Goal: Task Accomplishment & Management: Manage account settings

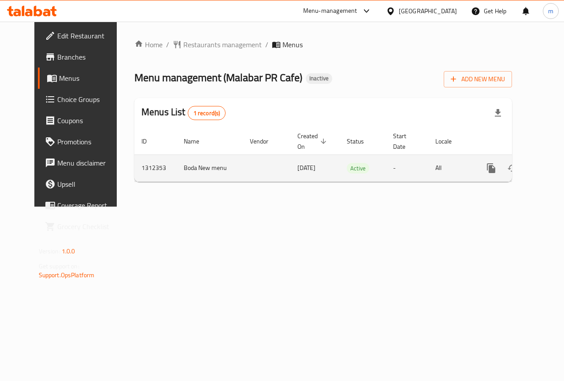
click at [550, 169] on icon "enhanced table" at bounding box center [555, 168] width 11 height 11
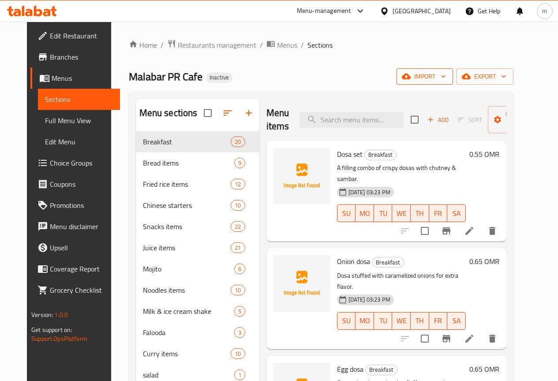
click at [446, 73] on span "import" at bounding box center [424, 76] width 42 height 11
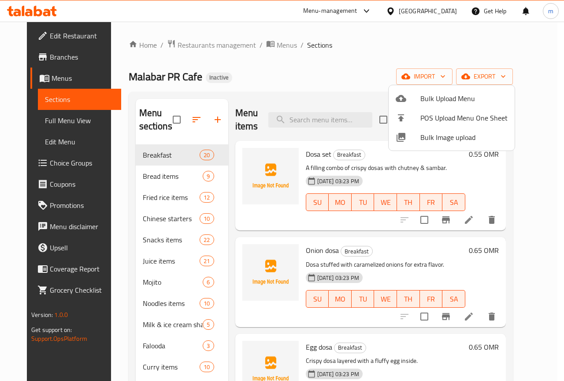
click at [458, 98] on span "Bulk Upload Menu" at bounding box center [464, 98] width 87 height 11
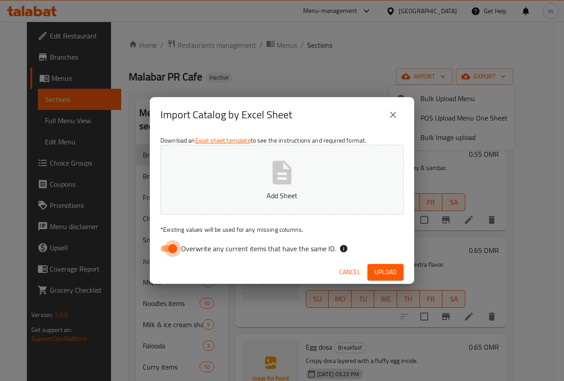
click at [172, 242] on input "Overwrite any current items that have the same ID." at bounding box center [173, 248] width 50 height 17
checkbox input "false"
click at [394, 268] on span "Upload" at bounding box center [386, 271] width 22 height 11
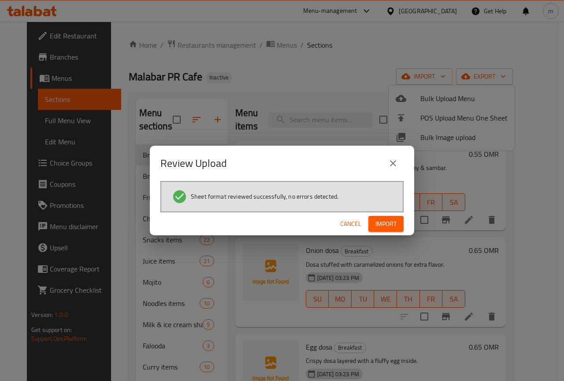
click at [388, 220] on span "Import" at bounding box center [386, 223] width 21 height 11
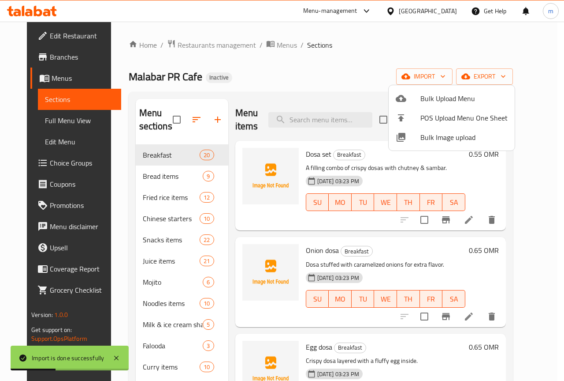
click at [414, 53] on div at bounding box center [282, 190] width 564 height 381
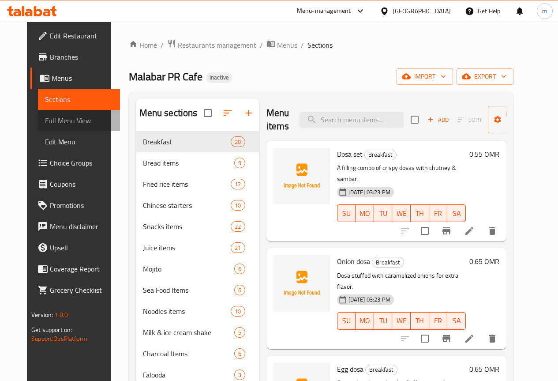
click at [57, 118] on span "Full Menu View" at bounding box center [79, 120] width 68 height 11
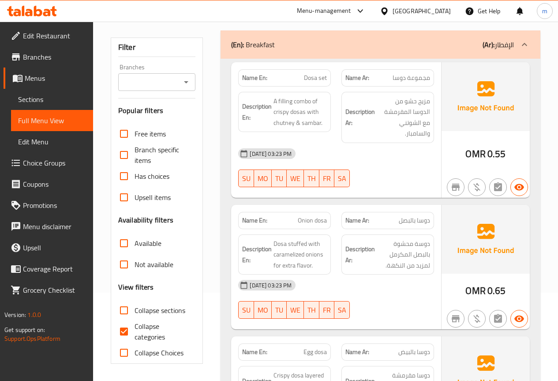
scroll to position [132, 0]
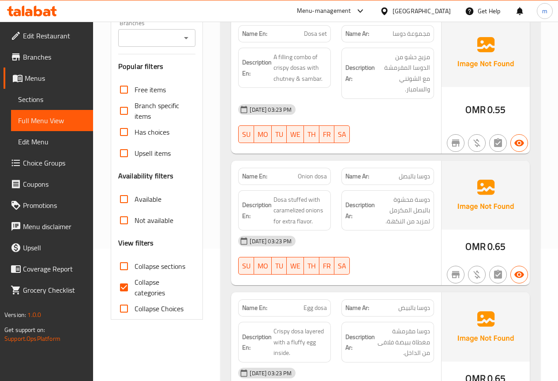
click at [162, 288] on span "Collapse categories" at bounding box center [161, 286] width 54 height 21
click at [134, 288] on input "Collapse categories" at bounding box center [123, 286] width 21 height 21
checkbox input "false"
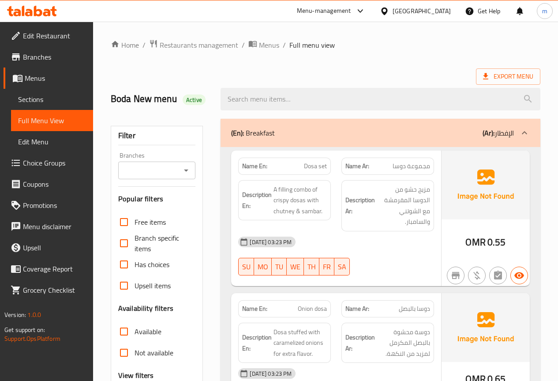
click at [318, 132] on div "(En): Breakfast (Ar): الإفطار" at bounding box center [372, 132] width 283 height 11
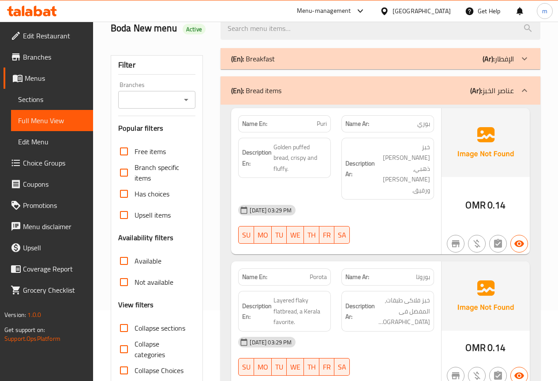
scroll to position [88, 0]
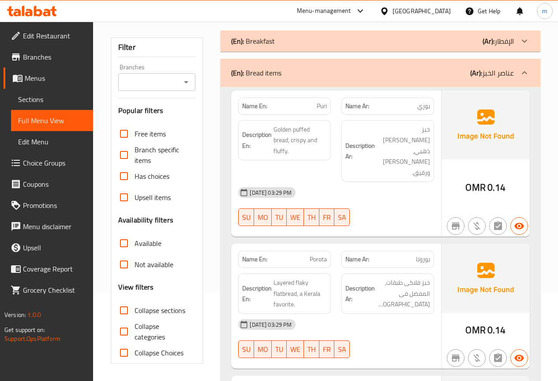
click at [154, 311] on span "Collapse sections" at bounding box center [159, 310] width 51 height 11
click at [134, 311] on input "Collapse sections" at bounding box center [123, 309] width 21 height 21
checkbox input "true"
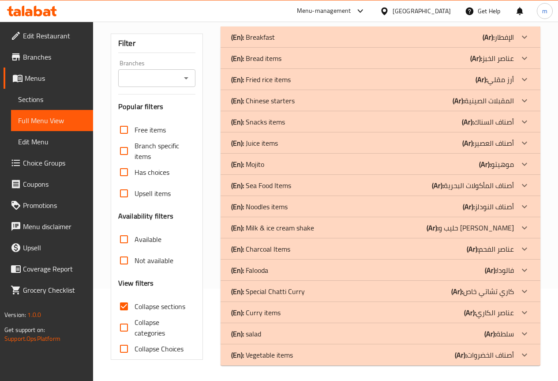
scroll to position [94, 0]
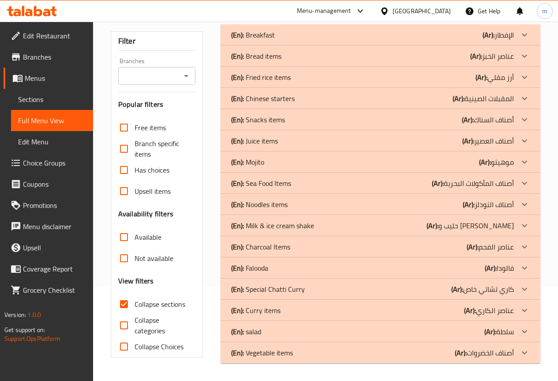
drag, startPoint x: 318, startPoint y: 243, endPoint x: 311, endPoint y: 199, distance: 44.7
click at [318, 243] on div "(En): Charcoal Items (Ar): عناصر الفحم" at bounding box center [372, 246] width 283 height 11
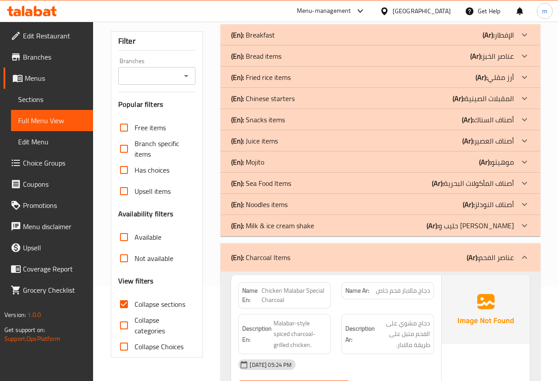
click at [316, 179] on div "(En): Sea Food Items (Ar): أصناف المأكولات البحرية" at bounding box center [372, 183] width 283 height 11
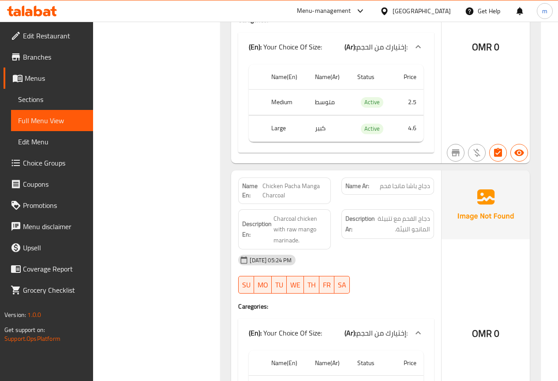
scroll to position [2606, 0]
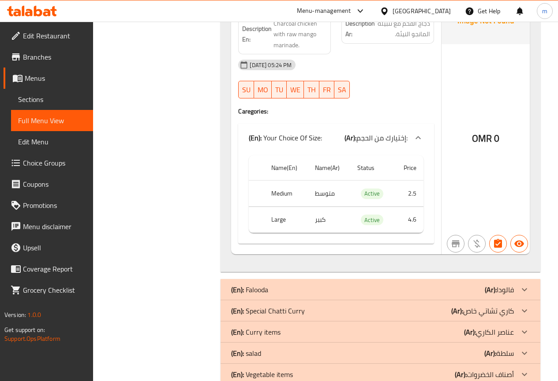
click at [316, 305] on div "(En): Special [PERSON_NAME] (Ar): كاري تشاتي خاص" at bounding box center [372, 310] width 283 height 11
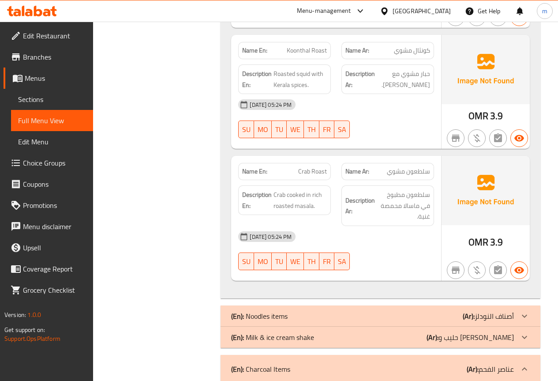
scroll to position [794, 0]
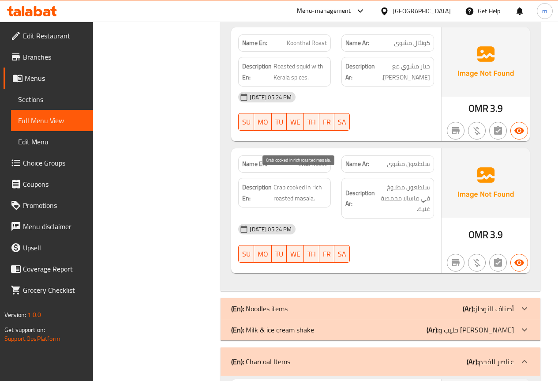
click at [288, 186] on span "Crab cooked in rich roasted masala." at bounding box center [299, 193] width 53 height 22
copy span "roasted"
click at [364, 218] on div "[DATE] 05:24 PM" at bounding box center [336, 228] width 206 height 21
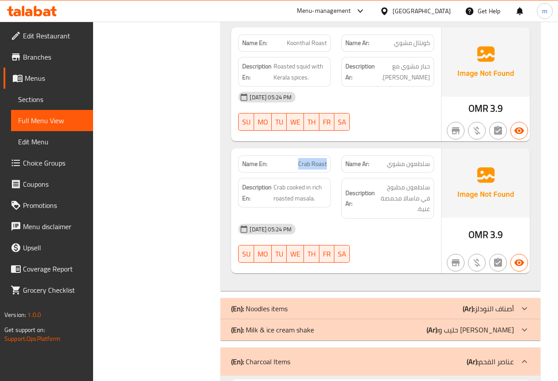
drag, startPoint x: 299, startPoint y: 150, endPoint x: 333, endPoint y: 155, distance: 34.2
click at [333, 155] on div "Name En: Crab Roast" at bounding box center [284, 164] width 103 height 28
copy span "Crab Roast"
click at [372, 218] on div "[DATE] 05:24 PM" at bounding box center [336, 228] width 206 height 21
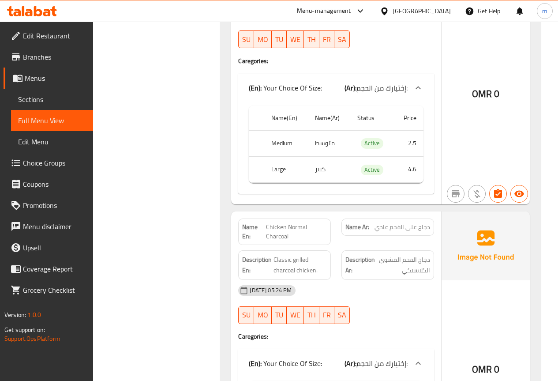
scroll to position [1896, 0]
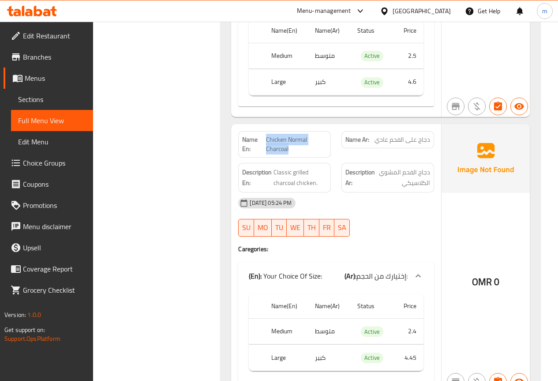
drag, startPoint x: 266, startPoint y: 116, endPoint x: 307, endPoint y: 127, distance: 42.4
click at [307, 135] on span "Chicken Normal Charcoal" at bounding box center [296, 144] width 61 height 19
copy span "Chicken Normal Charcoal"
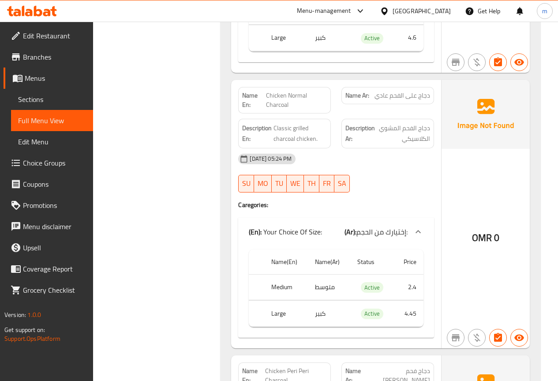
click at [391, 187] on div at bounding box center [387, 192] width 103 height 11
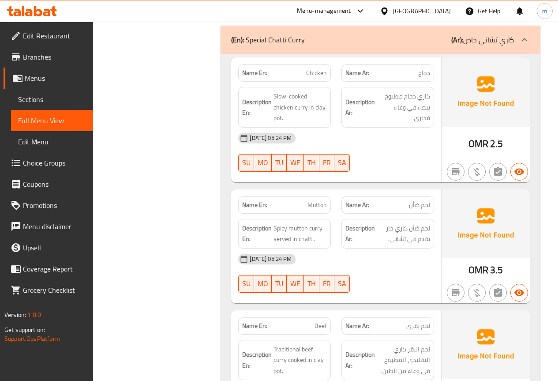
scroll to position [2910, 0]
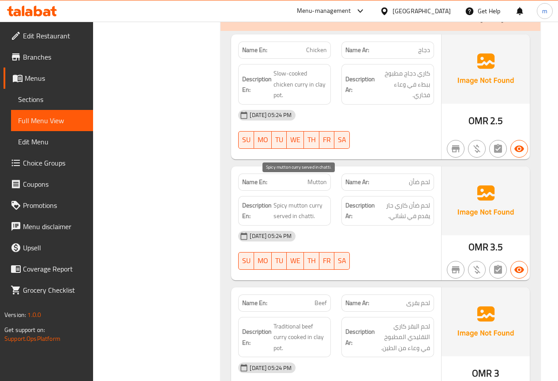
click at [309, 200] on span "Spicy mutton curry served in chatti." at bounding box center [299, 211] width 53 height 22
copy span "chatti"
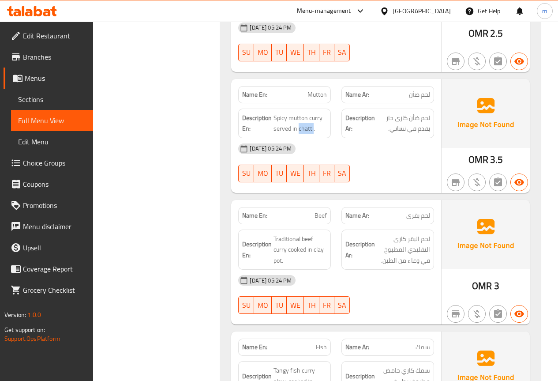
scroll to position [2998, 0]
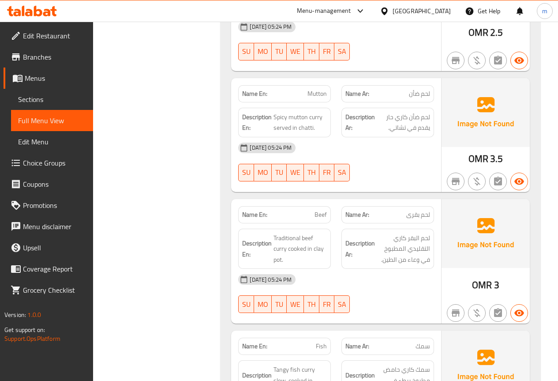
click at [321, 210] on span "Beef" at bounding box center [320, 214] width 12 height 9
copy span "Beef"
click at [370, 269] on div "[DATE] 05:24 PM" at bounding box center [336, 279] width 206 height 21
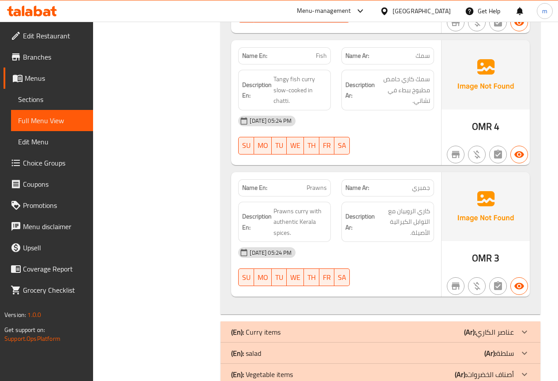
scroll to position [3245, 0]
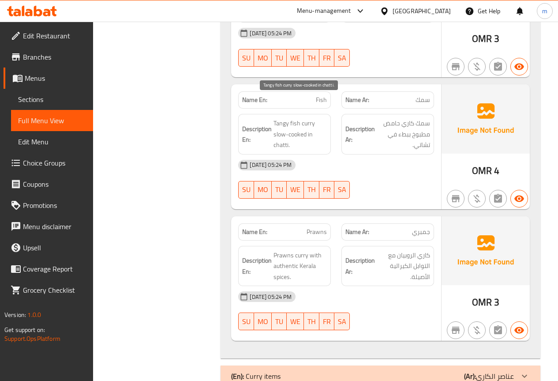
click at [281, 118] on span "Tangy fish curry slow-cooked in chatti." at bounding box center [299, 134] width 53 height 33
copy span "Tangy"
click at [318, 95] on span "Fish" at bounding box center [321, 99] width 11 height 9
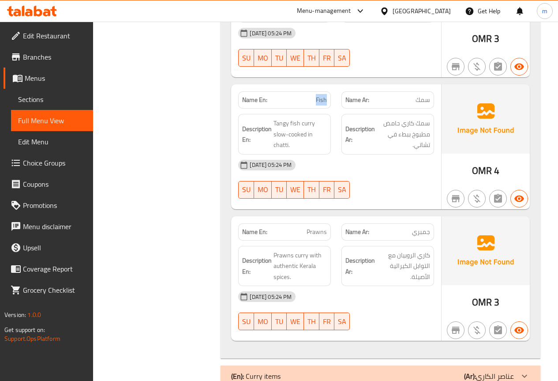
copy span "Fish"
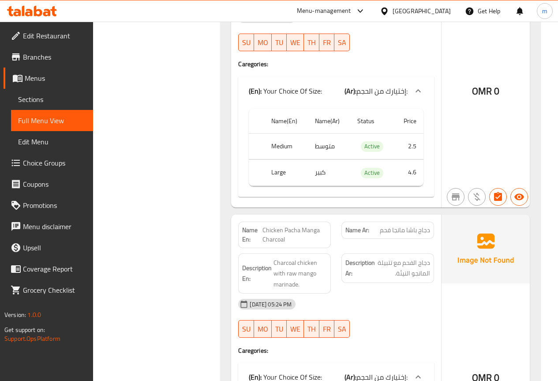
scroll to position [2363, 0]
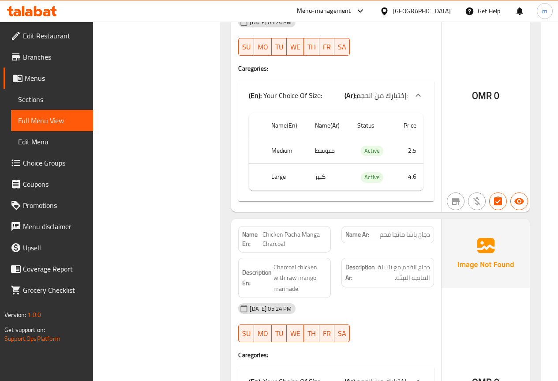
drag, startPoint x: 555, startPoint y: 275, endPoint x: 562, endPoint y: 245, distance: 31.2
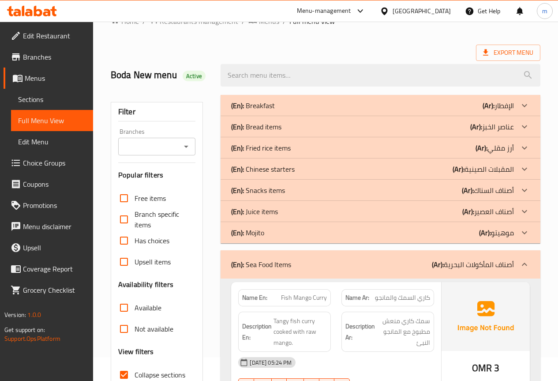
scroll to position [0, 0]
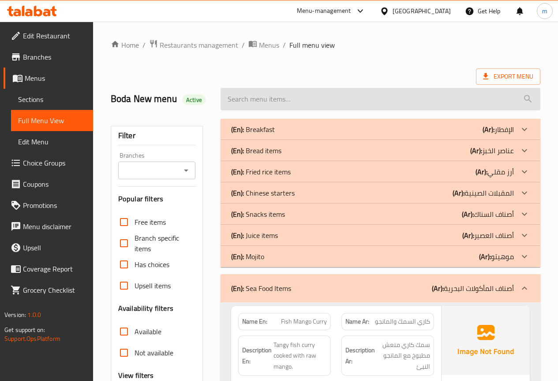
click at [434, 94] on input "search" at bounding box center [380, 99] width 320 height 22
paste input "Fish mango curry"
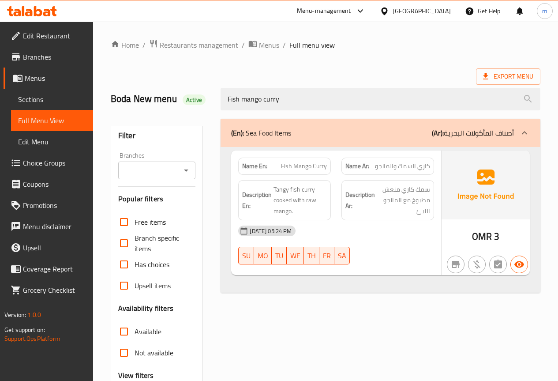
type input "Fish mango curry"
click at [76, 97] on span "Sections" at bounding box center [52, 99] width 68 height 11
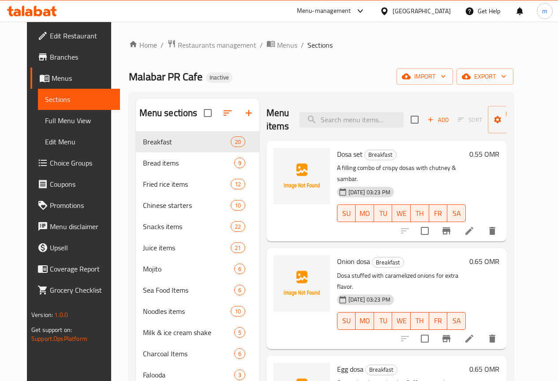
click at [326, 111] on div "Menu items Add Sort Manage items" at bounding box center [386, 120] width 240 height 42
click at [327, 117] on input "search" at bounding box center [351, 119] width 104 height 15
paste input "Fish mango curry"
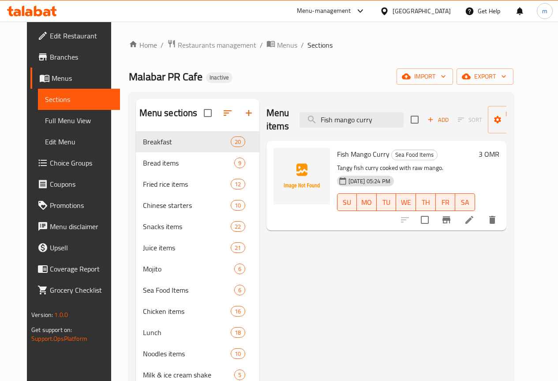
type input "Fish mango curry"
click at [473, 224] on icon at bounding box center [469, 220] width 8 height 8
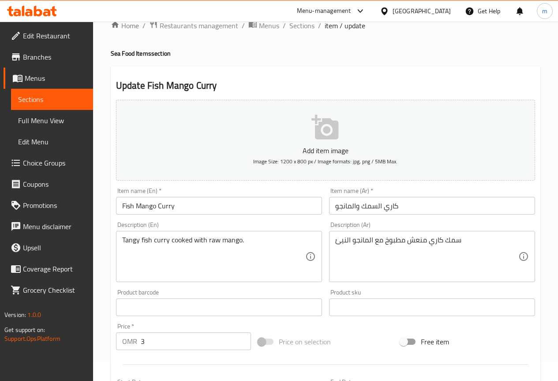
scroll to position [44, 0]
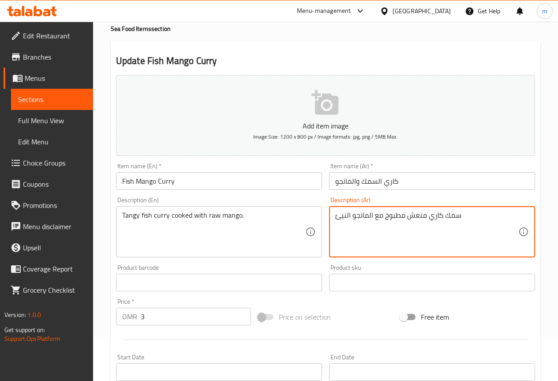
click at [420, 217] on textarea "سمك كاري منعش مطبوخ مع المانجو النيئ" at bounding box center [426, 232] width 183 height 42
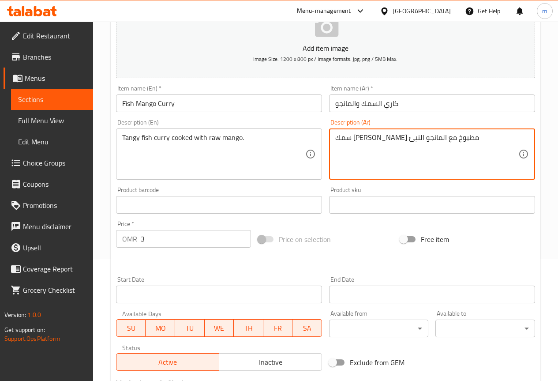
scroll to position [243, 0]
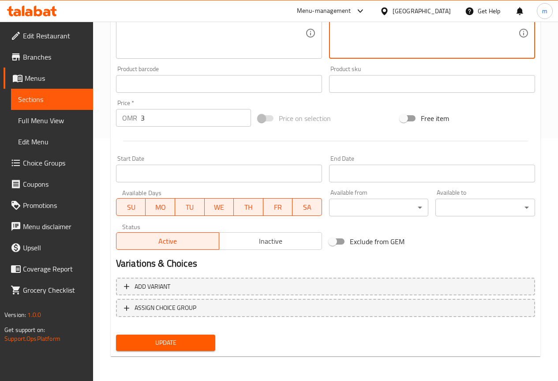
type textarea "سمك [PERSON_NAME] مطبوخ مع المانجو النيئ"
click at [191, 336] on button "Update" at bounding box center [166, 342] width 100 height 16
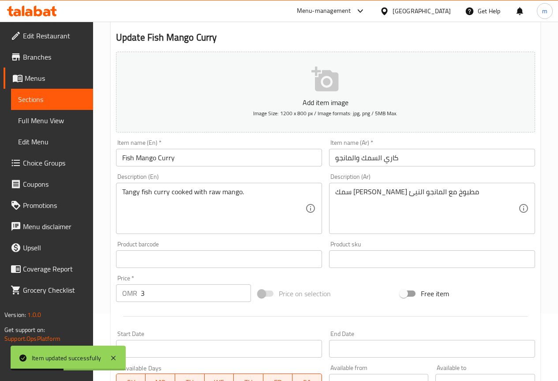
scroll to position [66, 0]
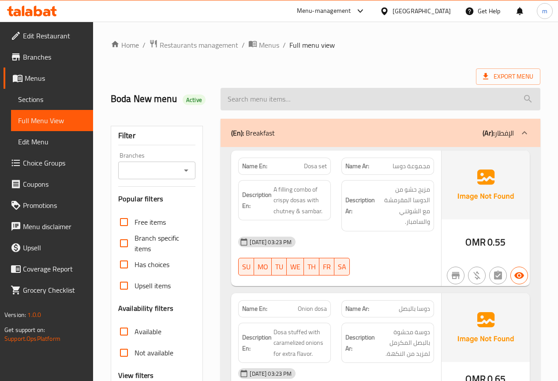
click at [329, 100] on input "search" at bounding box center [380, 99] width 320 height 22
paste input "Crab Roast"
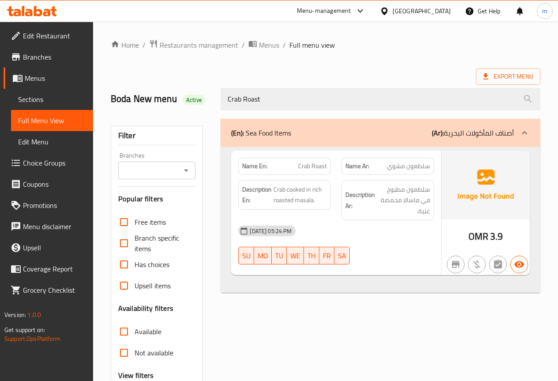
type input "Crab Roast"
click at [47, 94] on span "Sections" at bounding box center [52, 99] width 68 height 11
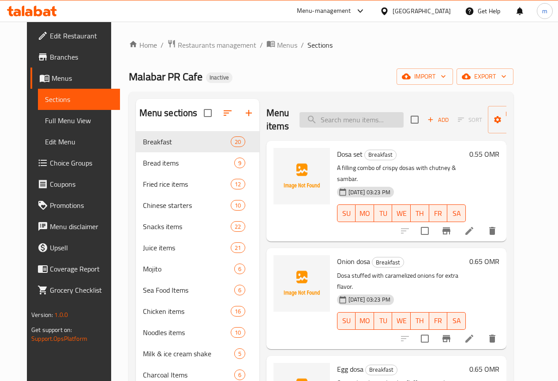
click at [325, 124] on input "search" at bounding box center [351, 119] width 104 height 15
paste input "Crab Roast"
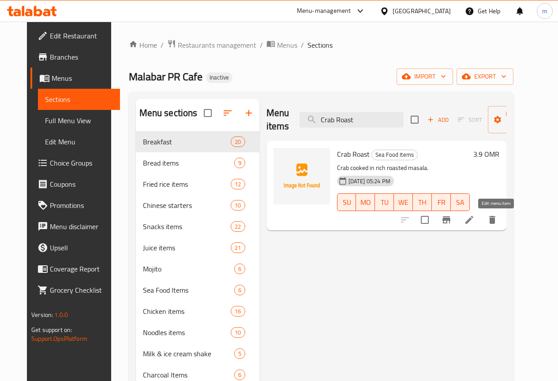
type input "Crab Roast"
click at [473, 220] on icon at bounding box center [469, 220] width 8 height 8
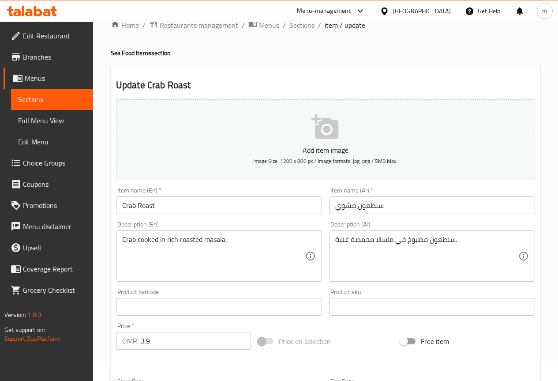
scroll to position [44, 0]
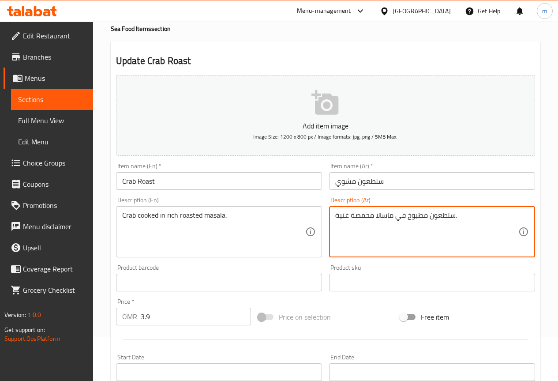
click at [363, 214] on textarea "سلطعون مطبوخ في ماسالا محمصة غنية." at bounding box center [426, 232] width 183 height 42
paste textarea "محمر"
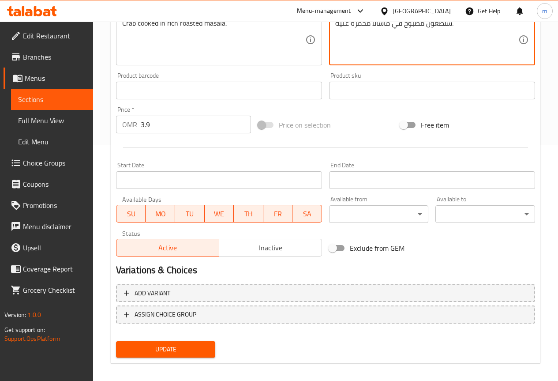
scroll to position [243, 0]
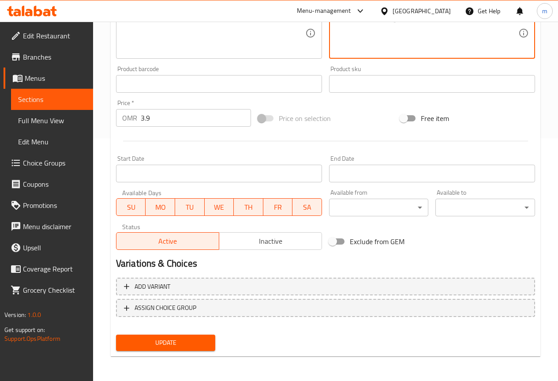
type textarea "سلطعون مطبوخ في ماسالا محمره غنية."
click at [195, 338] on span "Update" at bounding box center [166, 342] width 86 height 11
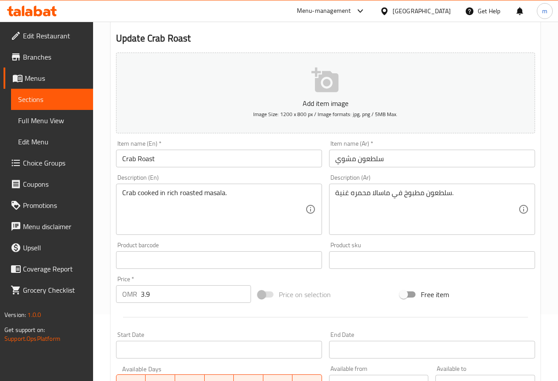
scroll to position [0, 0]
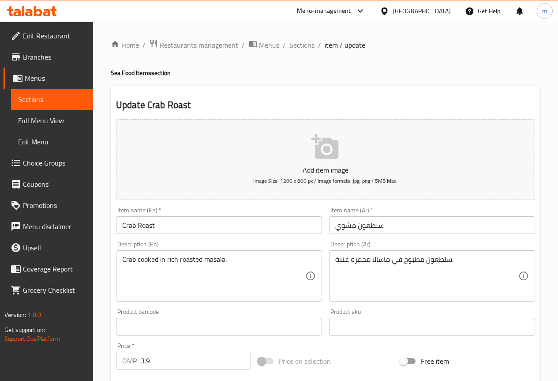
click at [51, 119] on span "Full Menu View" at bounding box center [52, 120] width 68 height 11
click at [50, 119] on span "Full Menu View" at bounding box center [52, 120] width 68 height 11
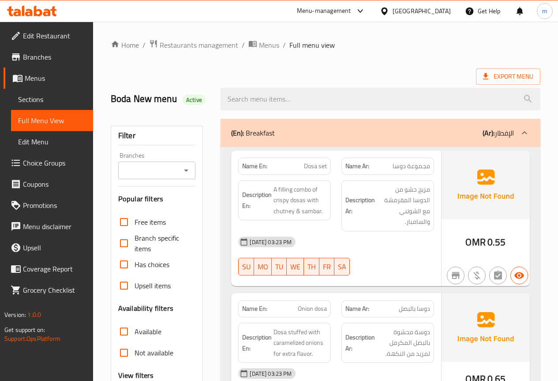
click at [53, 97] on span "Sections" at bounding box center [52, 99] width 68 height 11
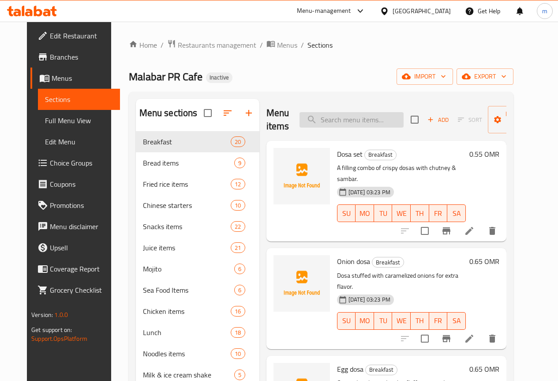
click at [313, 116] on input "search" at bounding box center [351, 119] width 104 height 15
paste input "Chicken Normal Charcoal"
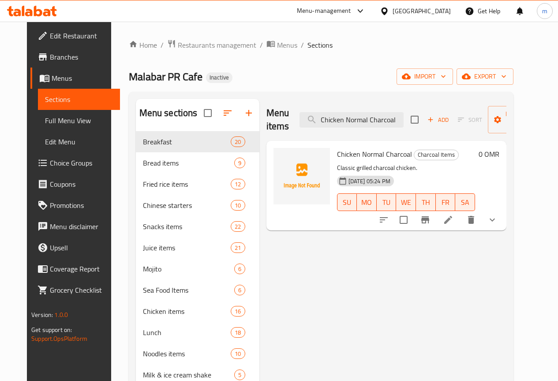
type input "Chicken Normal Charcoal"
click at [453, 220] on icon at bounding box center [448, 219] width 11 height 11
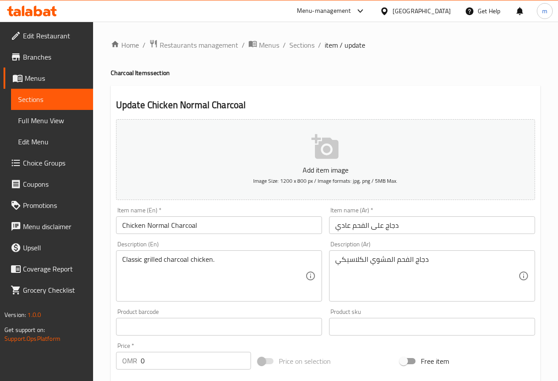
click at [436, 228] on input "دجاج على الفحم عادي" at bounding box center [432, 225] width 206 height 18
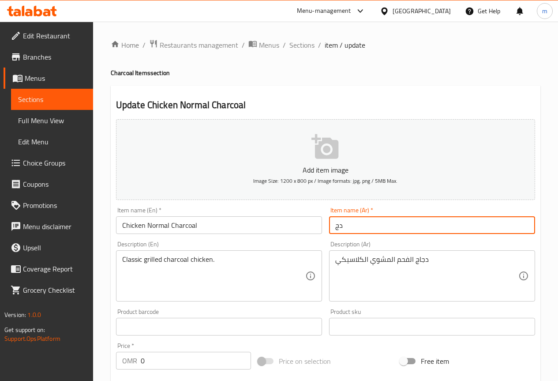
type input "د"
type input "]"
type input "دجاج فحم عادي"
click at [293, 216] on input "Chicken Normal Charcoal" at bounding box center [219, 225] width 206 height 18
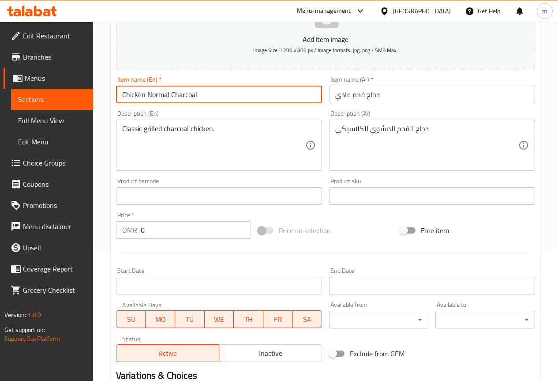
scroll to position [262, 0]
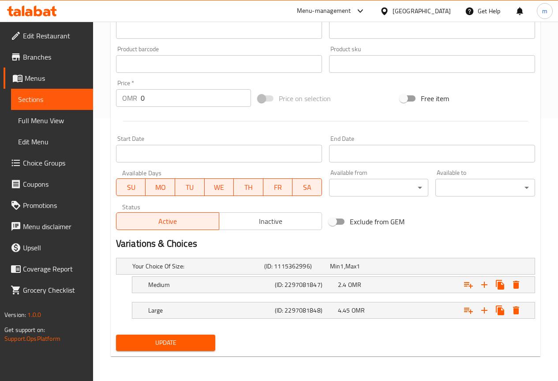
click at [194, 346] on span "Update" at bounding box center [166, 342] width 86 height 11
click at [189, 337] on span "Update" at bounding box center [166, 342] width 86 height 11
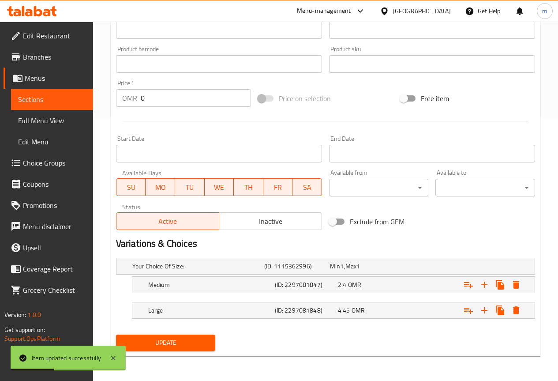
click at [50, 77] on span "Menus" at bounding box center [55, 78] width 61 height 11
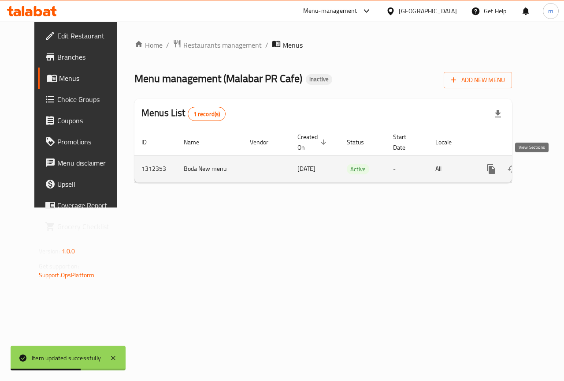
click at [545, 168] on link "enhanced table" at bounding box center [555, 168] width 21 height 21
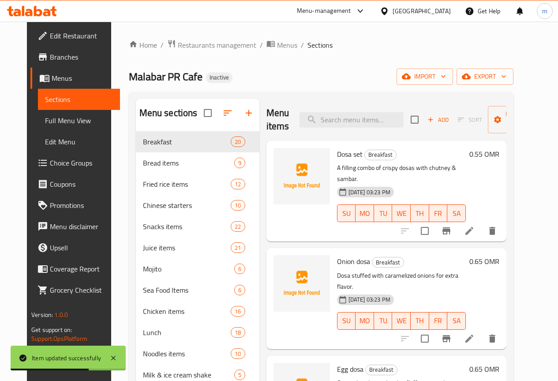
click at [45, 122] on span "Full Menu View" at bounding box center [79, 120] width 68 height 11
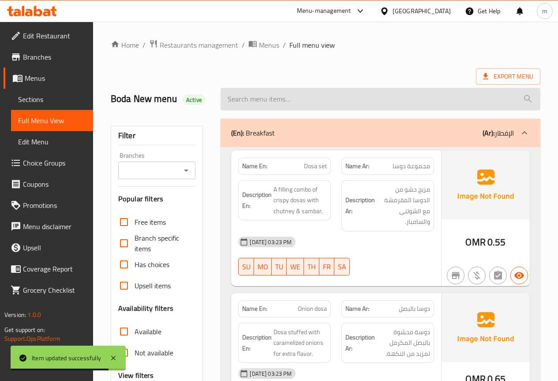
paste input "Beef"
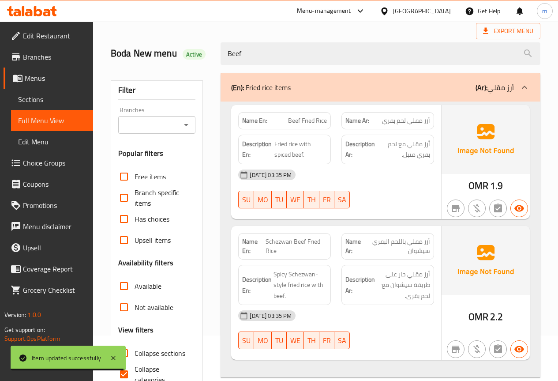
scroll to position [44, 0]
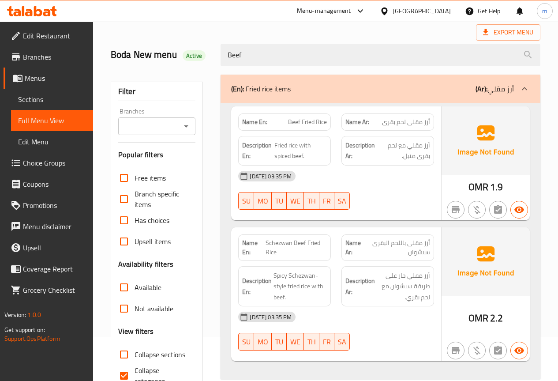
type input "Beef"
click at [485, 82] on b "(Ar):" at bounding box center [481, 88] width 12 height 13
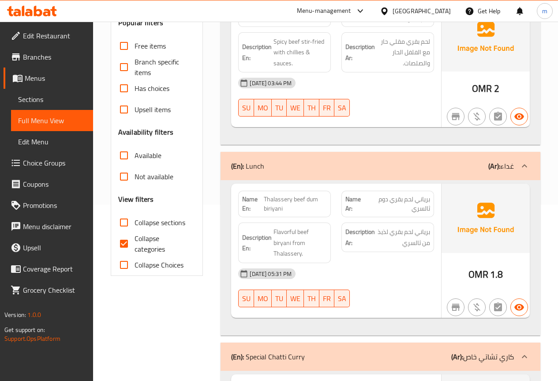
scroll to position [171, 0]
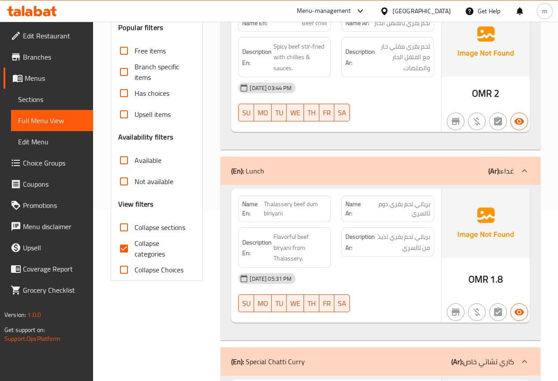
click at [178, 227] on span "Collapse sections" at bounding box center [159, 227] width 51 height 11
click at [134, 227] on input "Collapse sections" at bounding box center [123, 227] width 21 height 21
checkbox input "true"
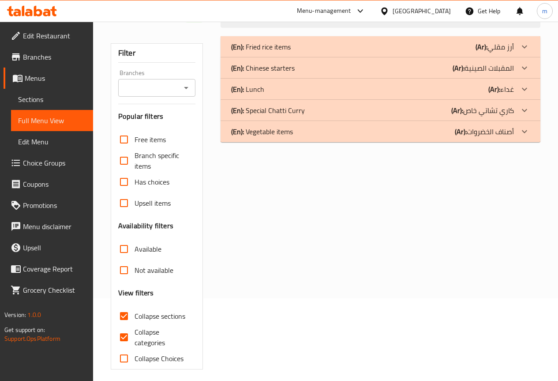
scroll to position [89, 0]
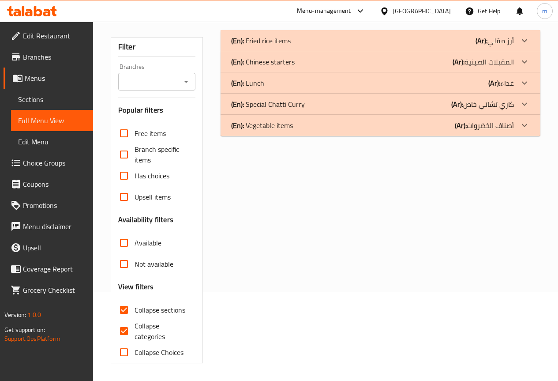
click at [152, 334] on span "Collapse categories" at bounding box center [161, 330] width 54 height 21
click at [134, 334] on input "Collapse categories" at bounding box center [123, 330] width 21 height 21
checkbox input "false"
click at [161, 311] on span "Collapse sections" at bounding box center [159, 309] width 51 height 11
click at [134, 311] on input "Collapse sections" at bounding box center [123, 309] width 21 height 21
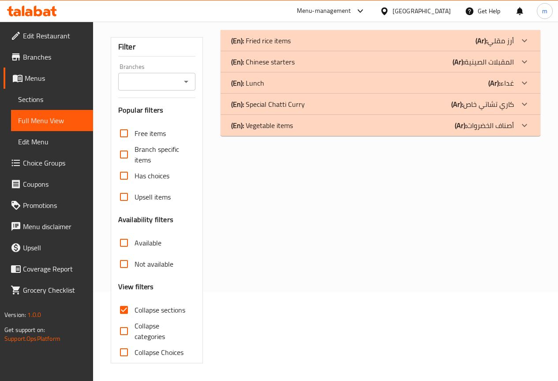
checkbox input "false"
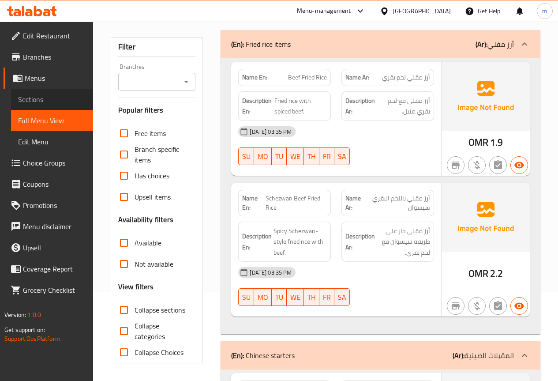
click at [54, 92] on link "Sections" at bounding box center [52, 99] width 82 height 21
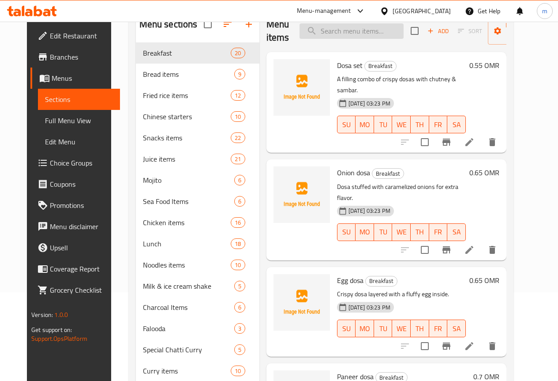
click at [332, 31] on input "search" at bounding box center [351, 30] width 104 height 15
paste input "Beef"
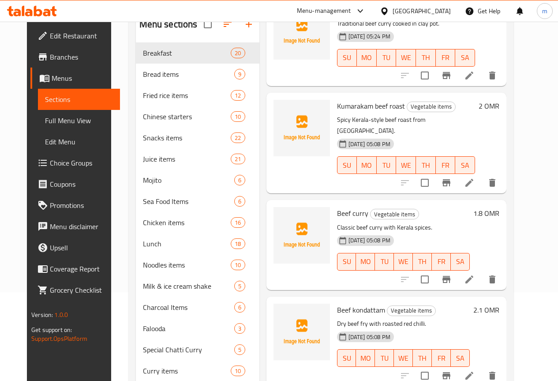
scroll to position [482, 0]
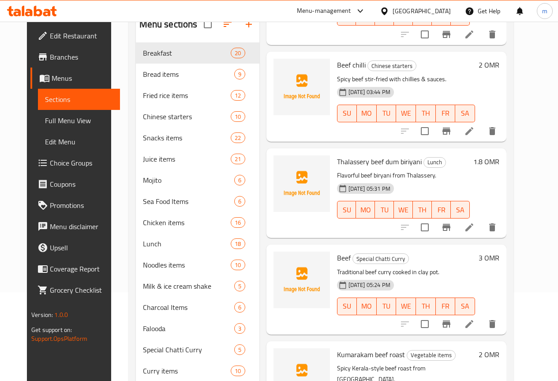
type input "Beef"
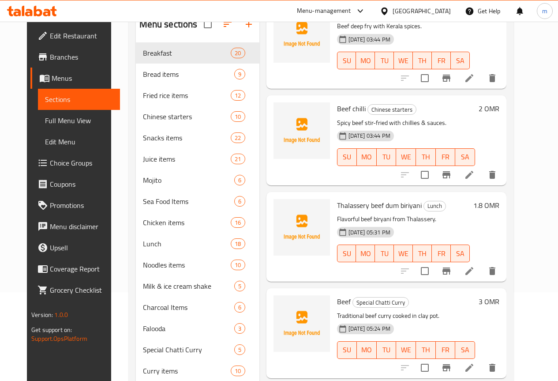
scroll to position [438, 0]
click at [45, 119] on span "Full Menu View" at bounding box center [79, 120] width 68 height 11
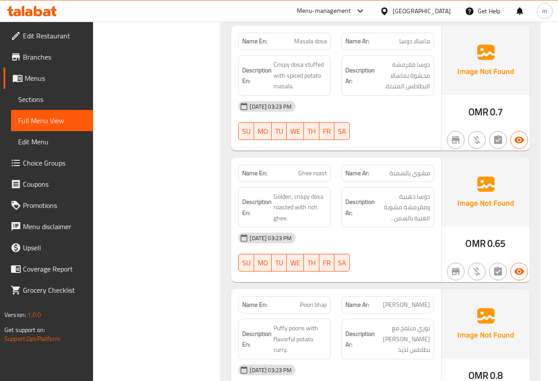
scroll to position [441, 0]
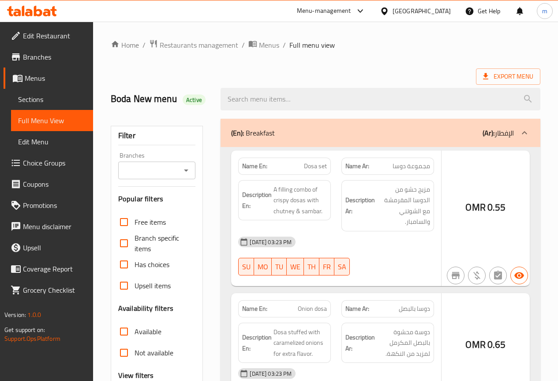
click at [43, 97] on div at bounding box center [279, 190] width 558 height 381
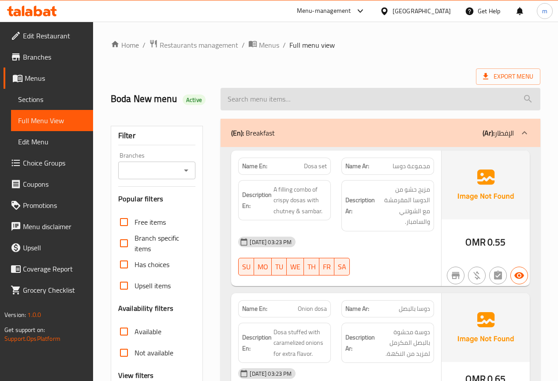
click at [295, 103] on input "search" at bounding box center [380, 99] width 320 height 22
paste input "Beef"
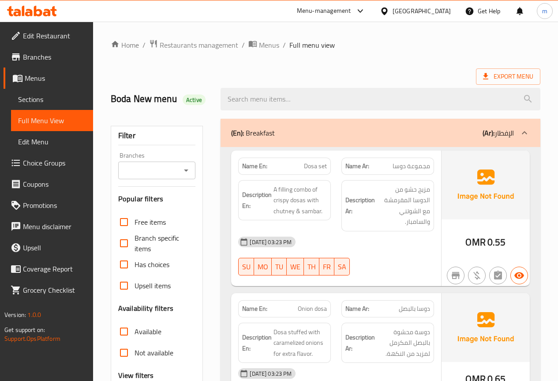
type input "Beef"
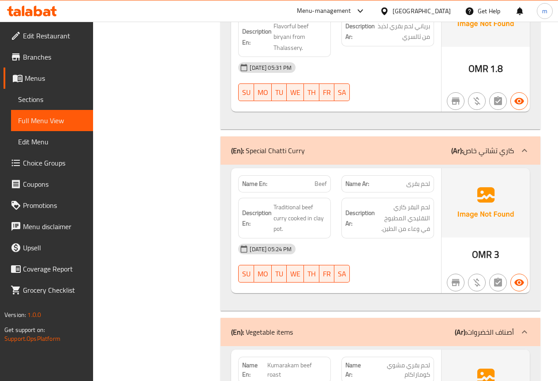
scroll to position [661, 0]
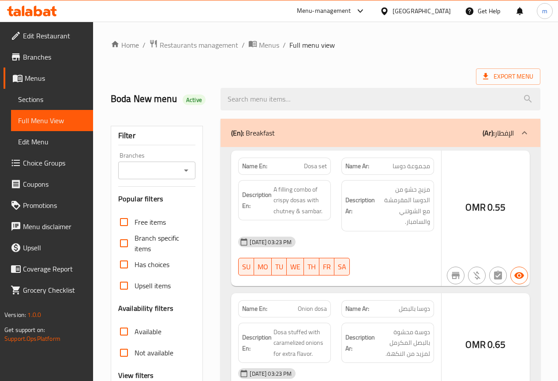
click at [295, 101] on div at bounding box center [279, 190] width 558 height 381
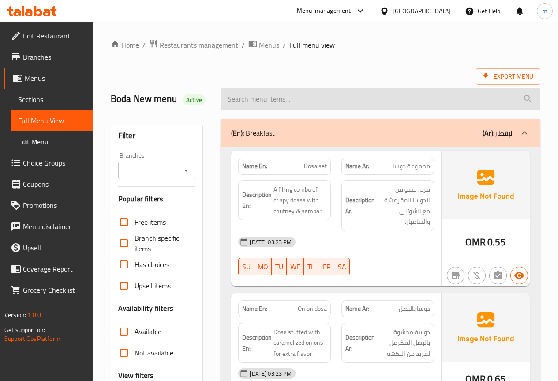
click at [338, 105] on input "search" at bounding box center [380, 99] width 320 height 22
paste input "Beef"
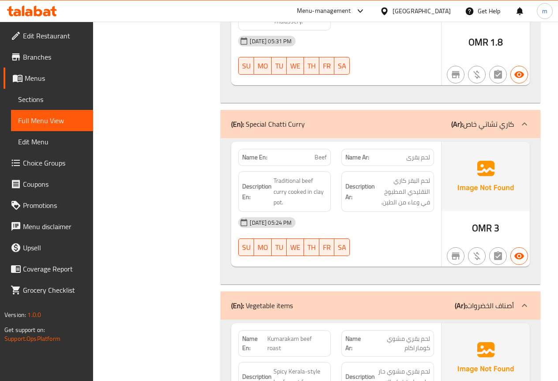
scroll to position [706, 0]
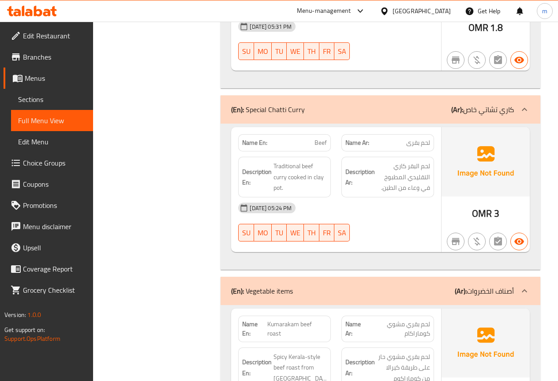
type input "Beef"
click at [372, 111] on div "(En): Special [PERSON_NAME] (Ar): كاري تشاتي خاص" at bounding box center [372, 109] width 283 height 11
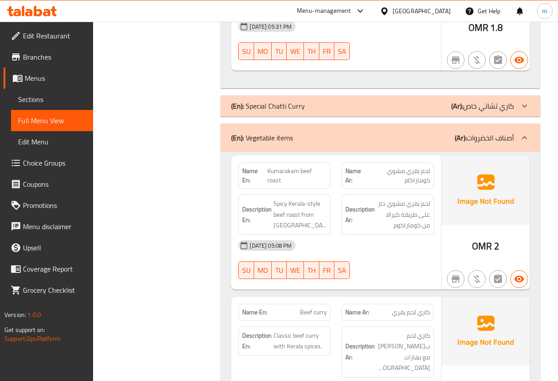
click at [372, 111] on div "(En): Special [PERSON_NAME] (Ar): كاري تشاتي خاص" at bounding box center [372, 106] width 283 height 11
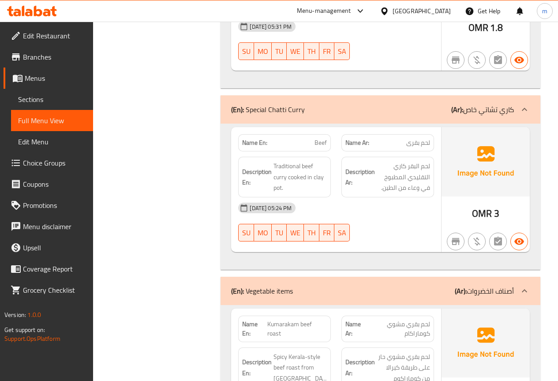
click at [26, 98] on span "Sections" at bounding box center [52, 99] width 68 height 11
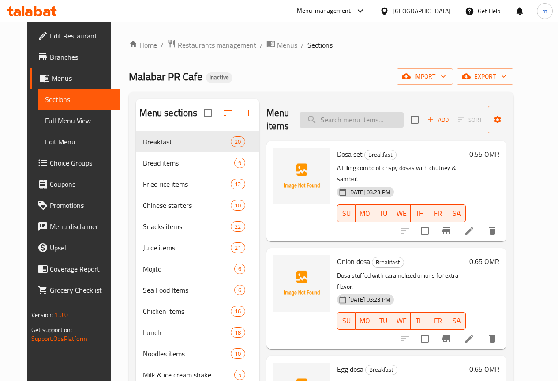
click at [306, 118] on input "search" at bounding box center [351, 119] width 104 height 15
paste input "Beef"
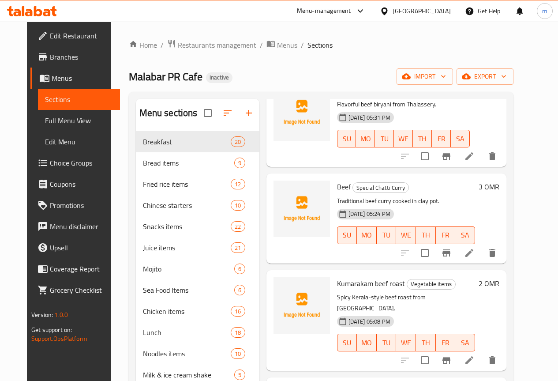
scroll to position [661, 0]
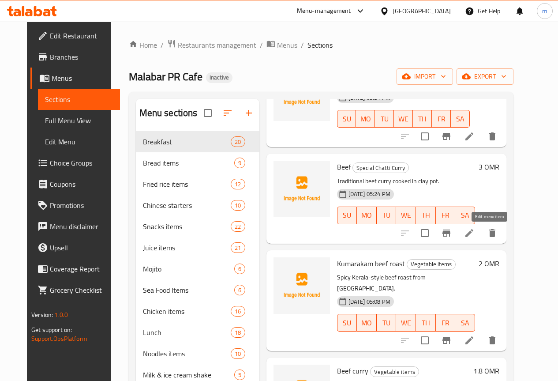
type input "Beef"
click at [474, 233] on icon at bounding box center [469, 233] width 11 height 11
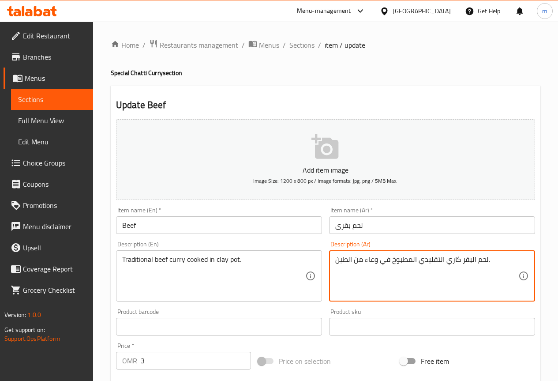
click at [459, 264] on textarea "لحم البقر كاري التقليدي المطبوخ في وعاء من الطين." at bounding box center [426, 276] width 183 height 42
click at [461, 264] on textarea "لحم البقر كاري التقليدي المطبوخ في وعاء من الطين." at bounding box center [426, 276] width 183 height 42
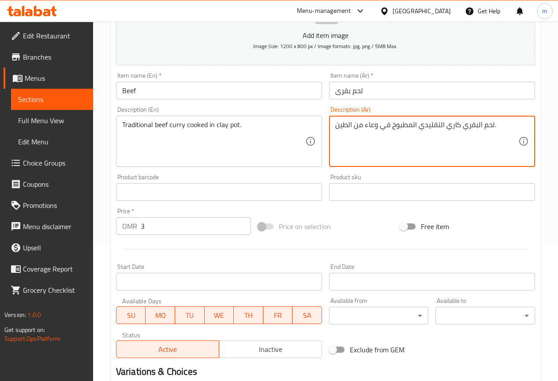
scroll to position [243, 0]
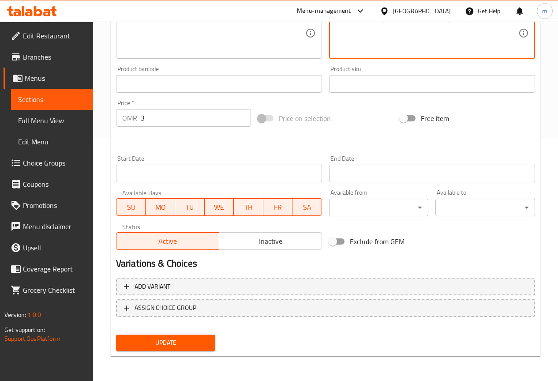
type textarea "لحم البقري كاري التقليدي المطبوخ في وعاء من الطين."
click at [201, 347] on span "Update" at bounding box center [166, 342] width 86 height 11
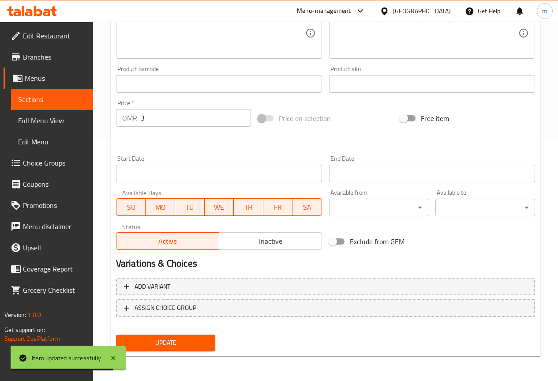
scroll to position [154, 0]
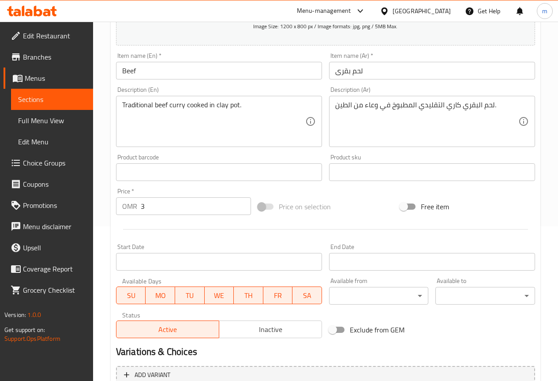
click at [47, 117] on span "Full Menu View" at bounding box center [52, 120] width 68 height 11
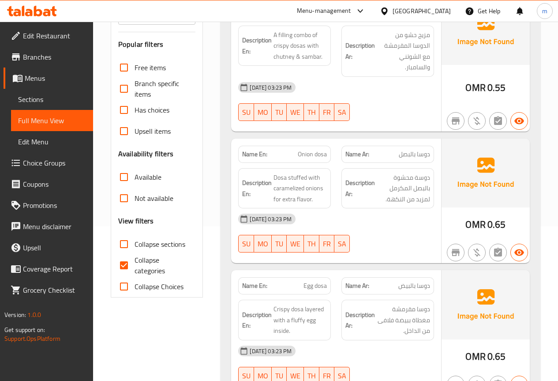
click at [62, 102] on span "Sections" at bounding box center [52, 99] width 68 height 11
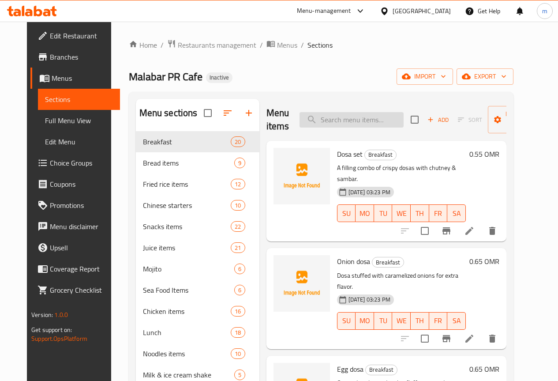
click at [346, 125] on input "search" at bounding box center [351, 119] width 104 height 15
paste input "تانجي"
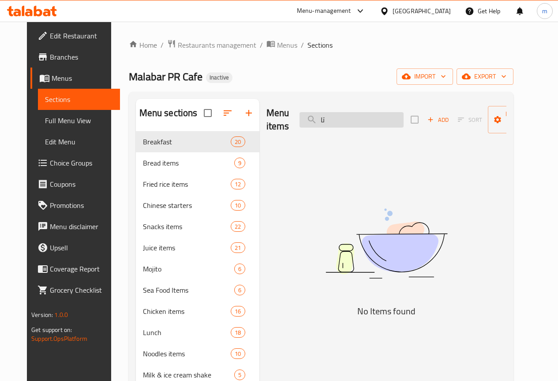
type input "ت"
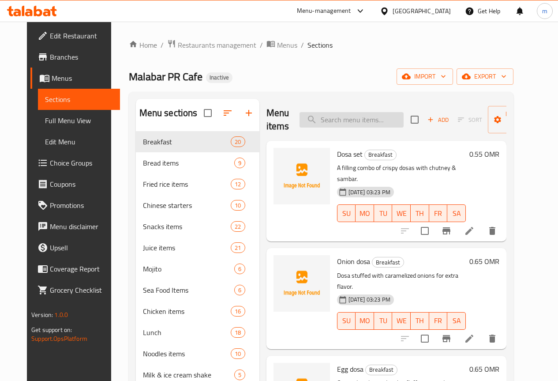
paste input "Fish"
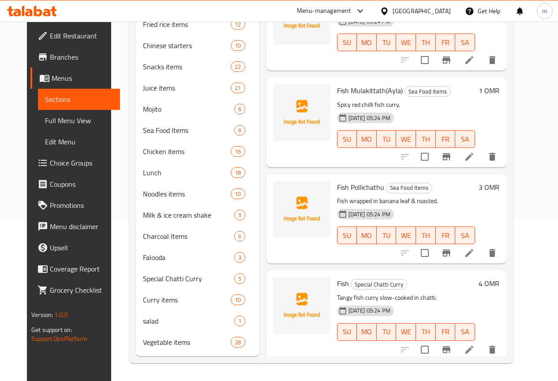
scroll to position [173, 0]
type input "Fish"
click at [473, 345] on icon at bounding box center [469, 349] width 8 height 8
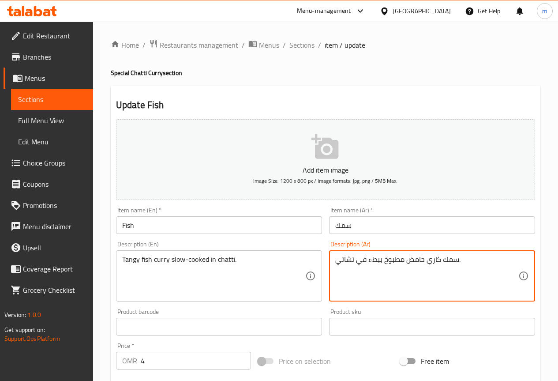
click at [415, 261] on textarea "سمك كاري حامض مطبوخ ببطء في تشاتي." at bounding box center [426, 276] width 183 height 42
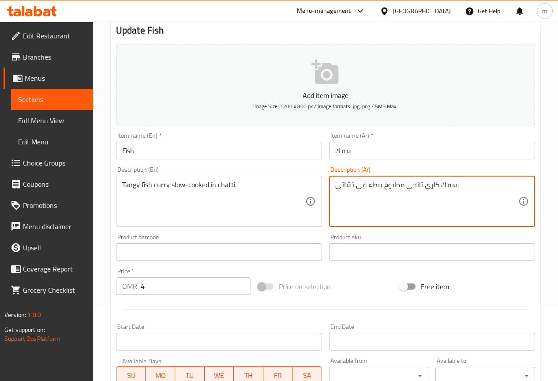
scroll to position [243, 0]
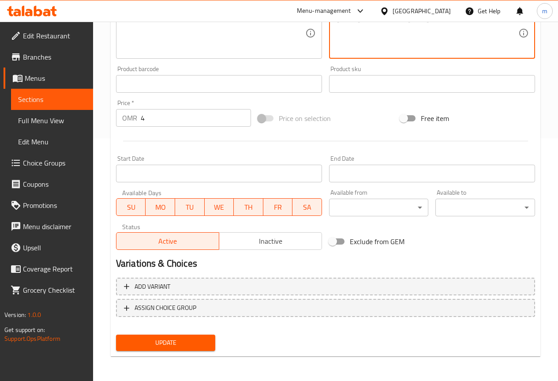
type textarea "سمك كاري تانجي مطبوخ ببطء في تشاتي."
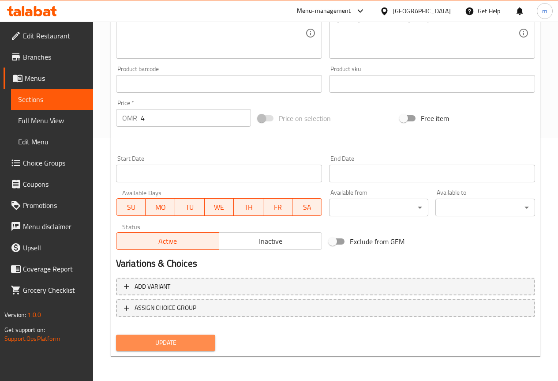
click at [177, 342] on span "Update" at bounding box center [166, 342] width 86 height 11
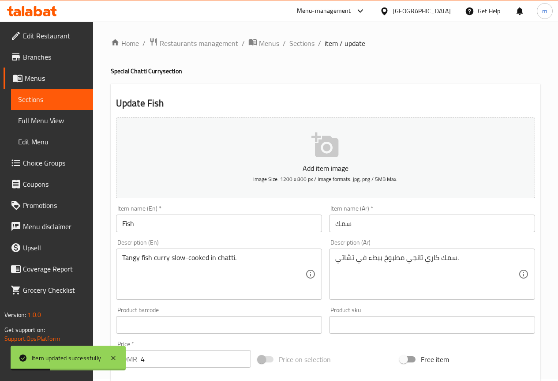
scroll to position [0, 0]
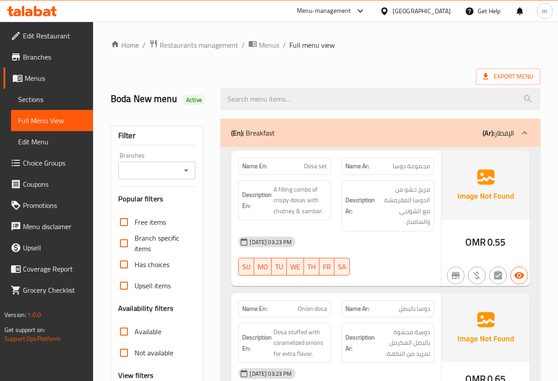
scroll to position [220, 0]
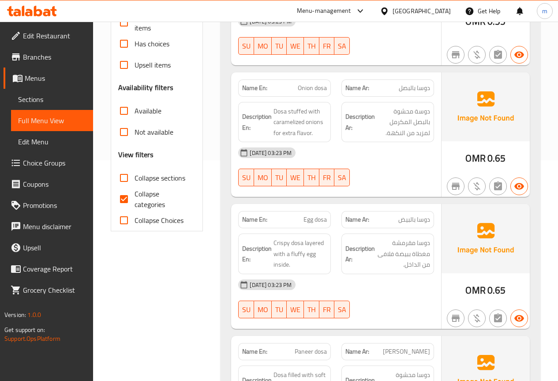
click at [165, 201] on span "Collapse categories" at bounding box center [161, 198] width 54 height 21
click at [134, 201] on input "Collapse categories" at bounding box center [123, 198] width 21 height 21
checkbox input "false"
click at [163, 179] on span "Collapse sections" at bounding box center [159, 177] width 51 height 11
click at [134, 179] on input "Collapse sections" at bounding box center [123, 177] width 21 height 21
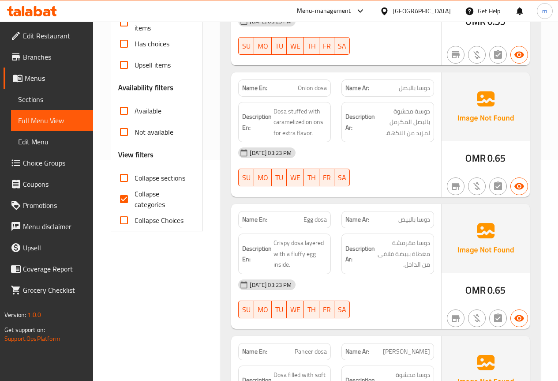
checkbox input "true"
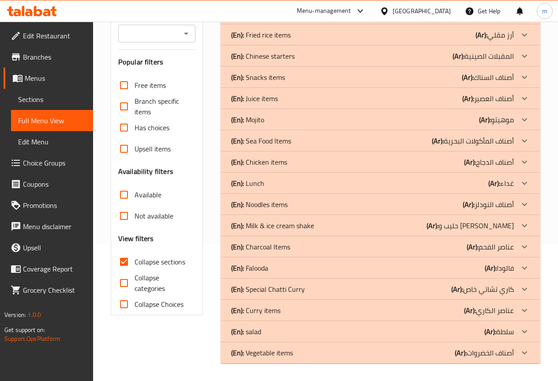
scroll to position [137, 0]
click at [431, 292] on div "(En): Special [PERSON_NAME] (Ar): كاري تشاتي خاص" at bounding box center [372, 289] width 283 height 11
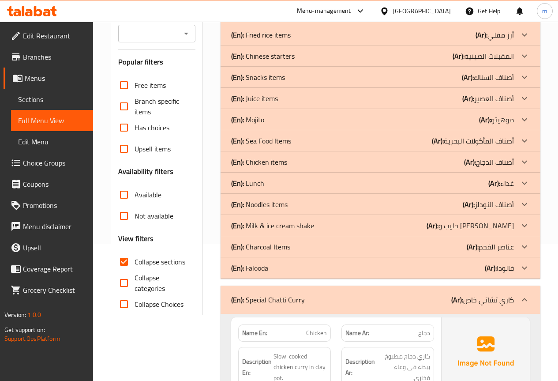
click at [435, 248] on div "(En): Charcoal Items (Ar): عناصر الفحم" at bounding box center [372, 246] width 283 height 11
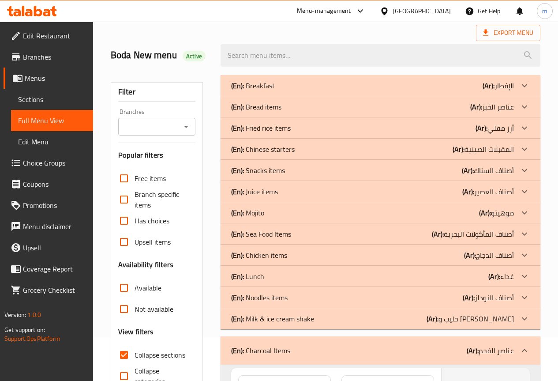
scroll to position [44, 0]
click at [386, 227] on div "(En): Sea Food Items (Ar): أصناف المأكولات البحرية" at bounding box center [380, 233] width 320 height 21
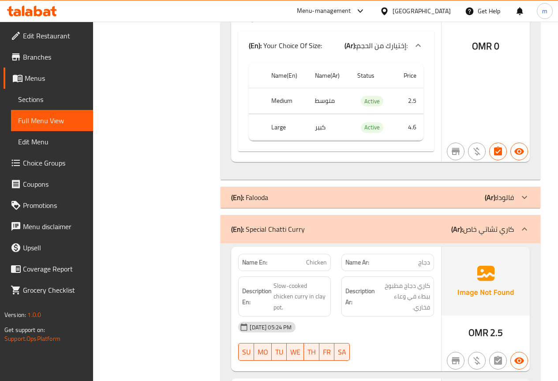
scroll to position [2659, 0]
